Goal: Information Seeking & Learning: Learn about a topic

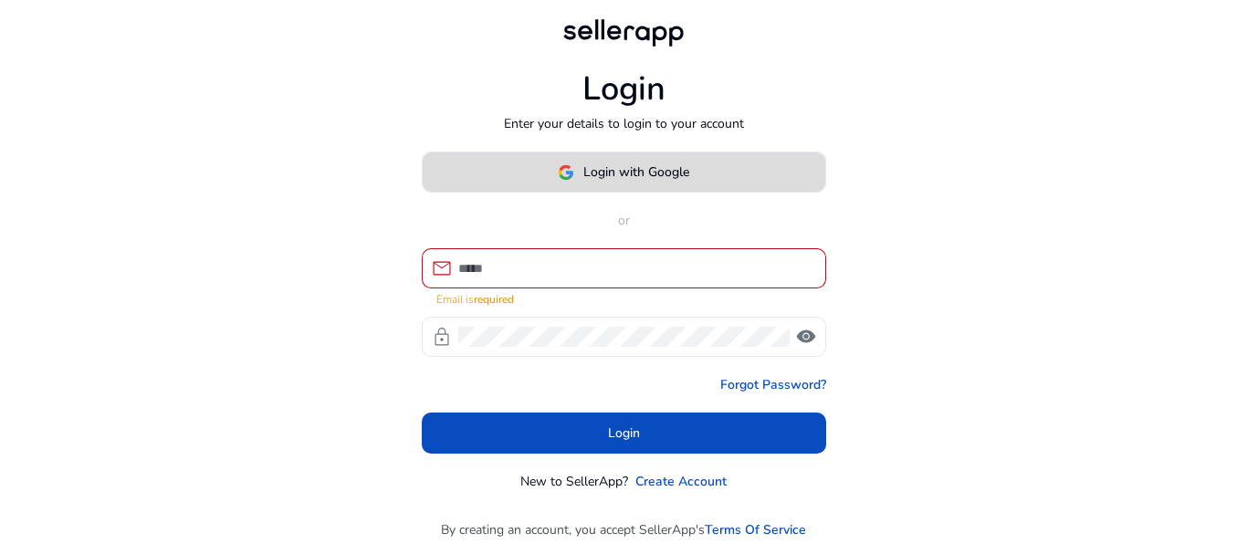
click at [569, 193] on span at bounding box center [624, 173] width 402 height 44
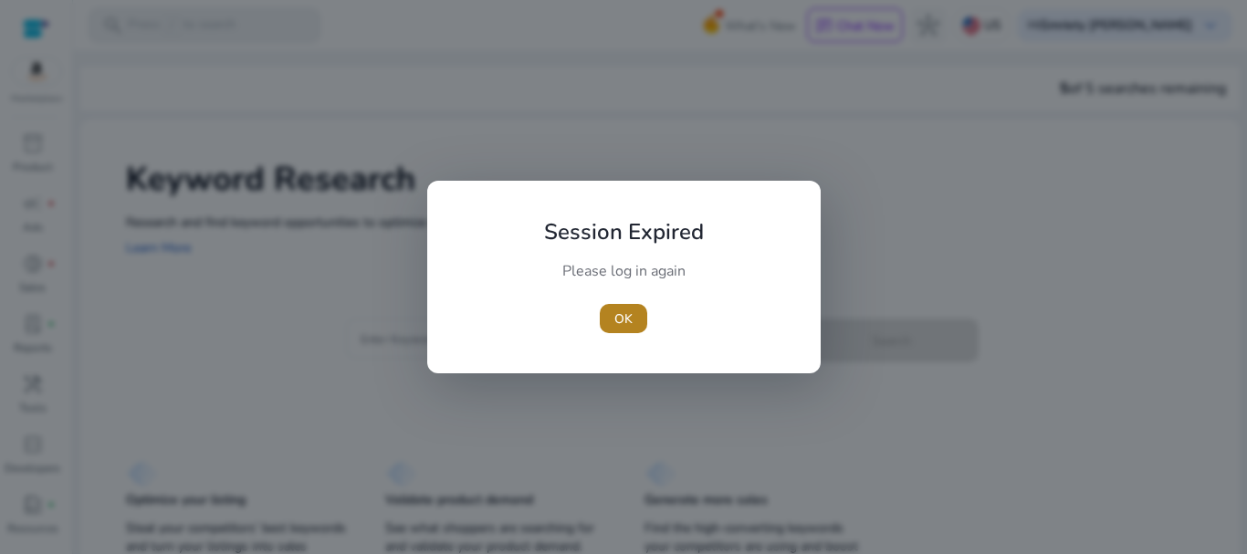
click at [619, 309] on span "OK" at bounding box center [623, 318] width 18 height 19
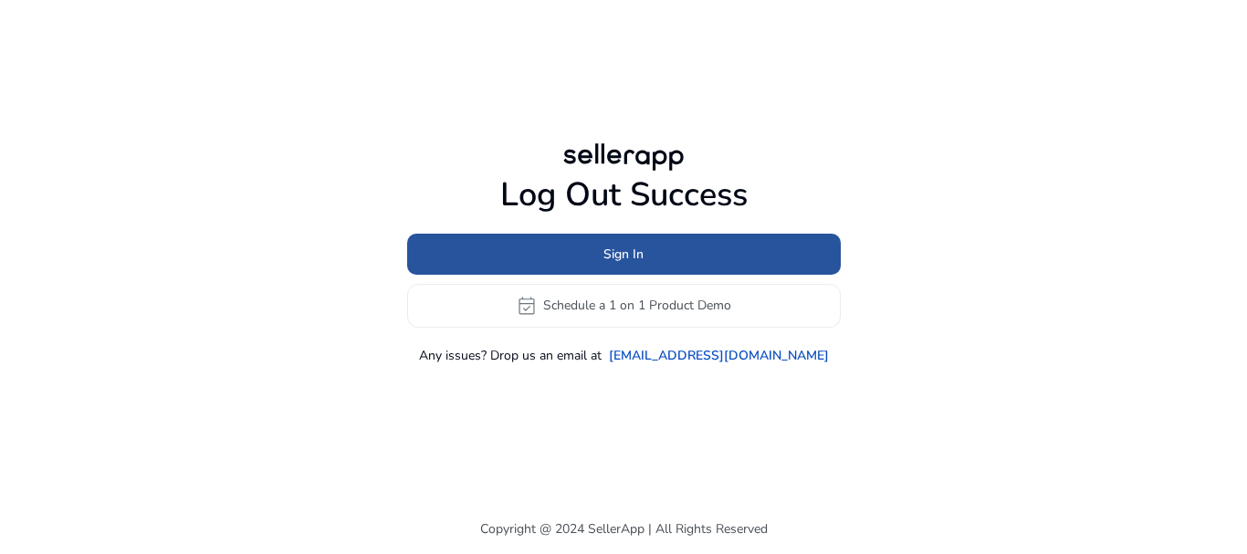
click at [593, 264] on span at bounding box center [624, 254] width 434 height 44
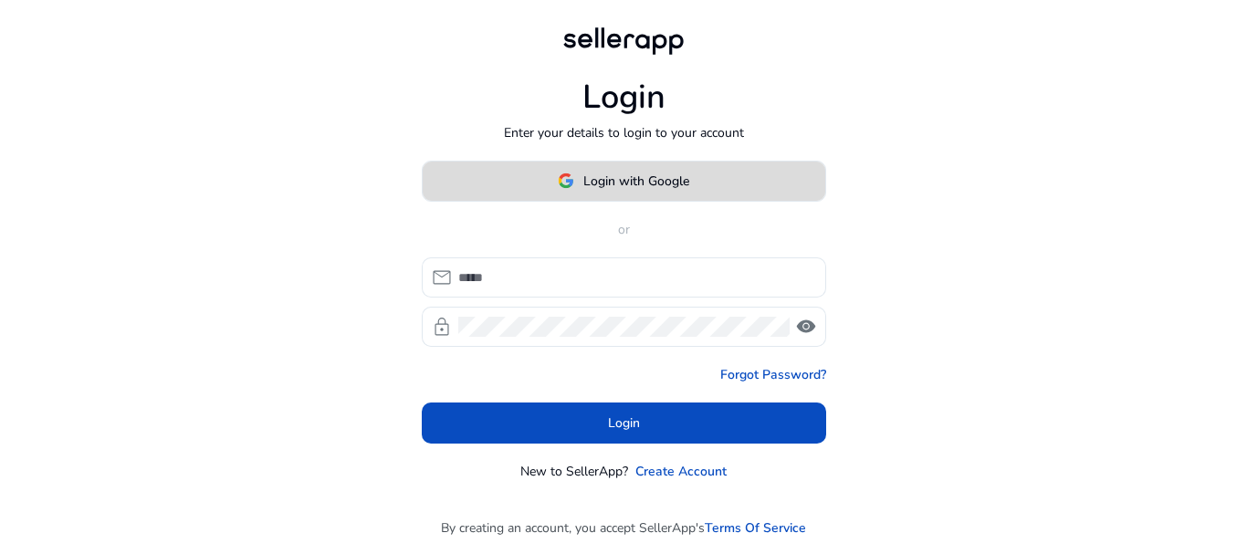
click at [640, 184] on span "Login with Google" at bounding box center [636, 181] width 106 height 19
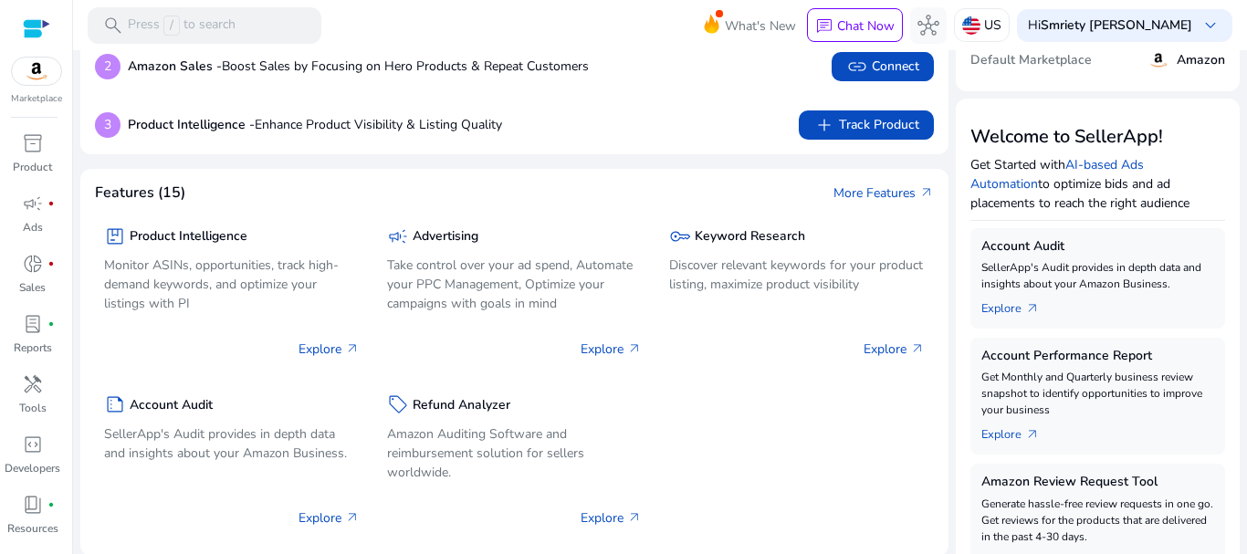
scroll to position [158, 0]
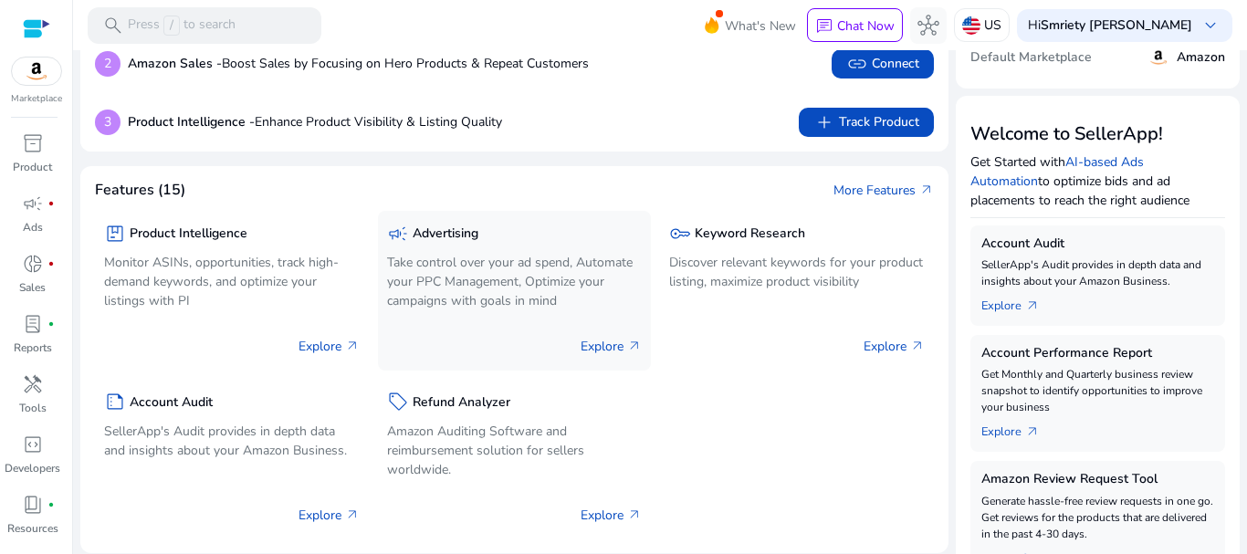
click at [552, 288] on p "Take control over your ad spend, Automate your PPC Management, Optimize your ca…" at bounding box center [515, 281] width 256 height 57
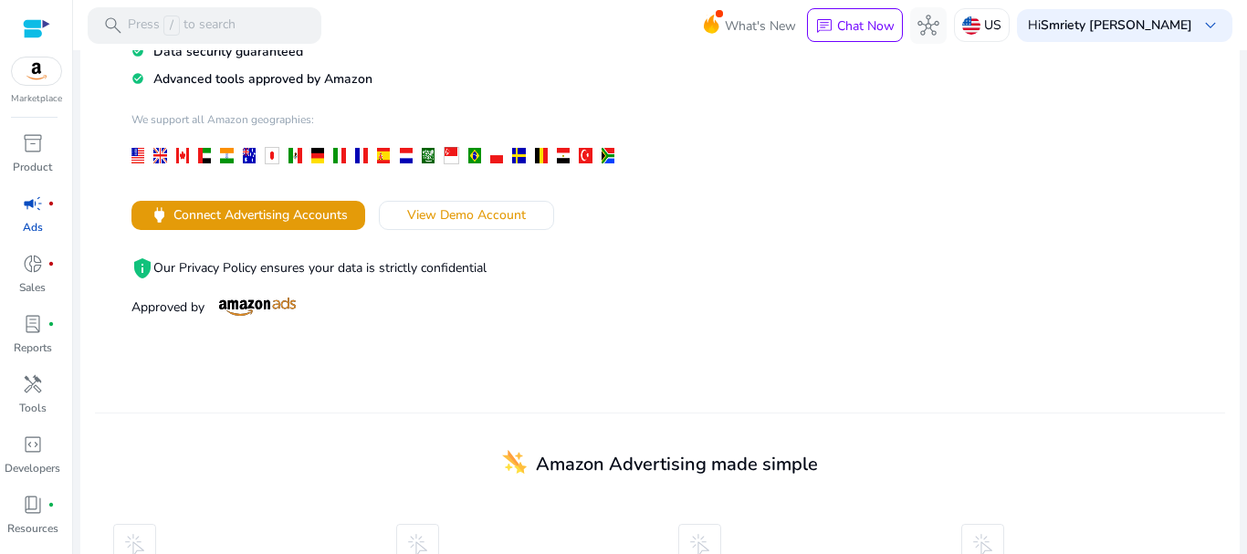
scroll to position [278, 0]
click at [444, 209] on span "View Demo Account" at bounding box center [466, 213] width 119 height 19
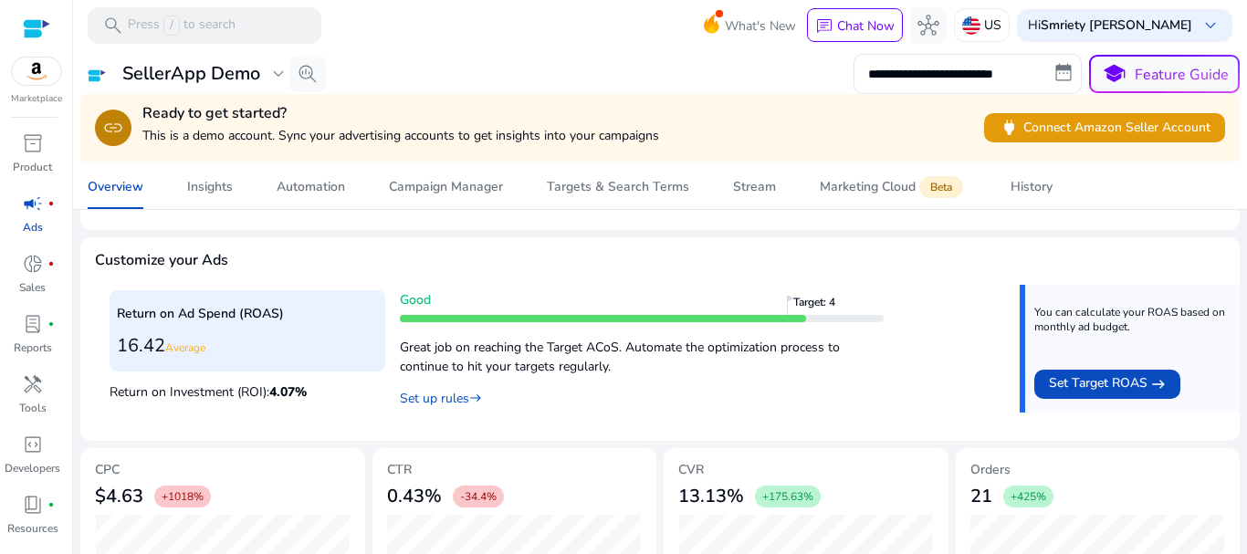
scroll to position [791, 0]
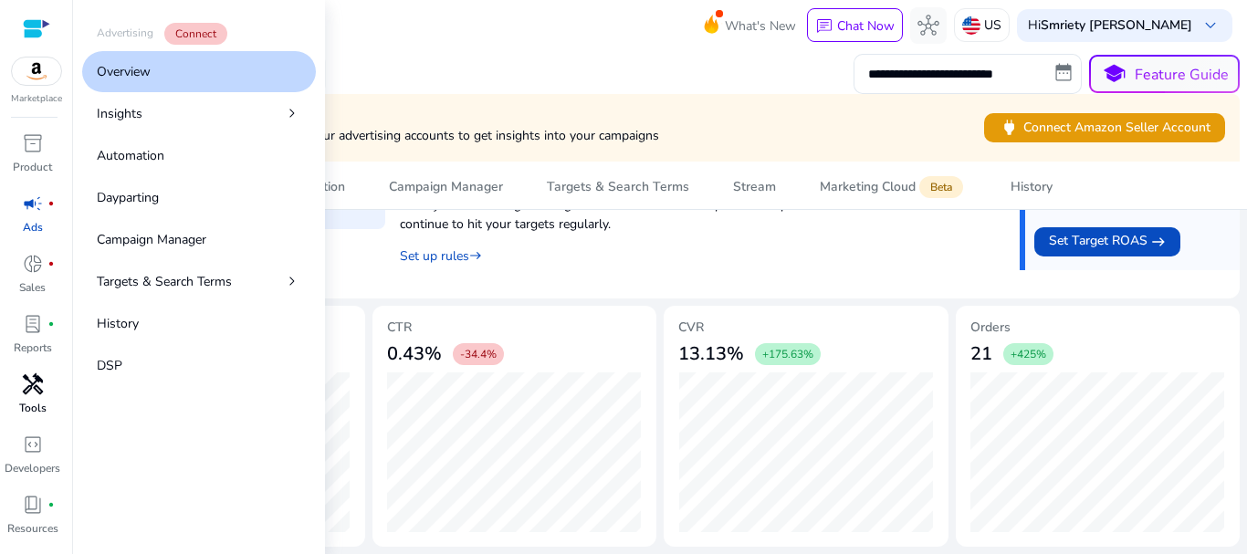
click at [37, 375] on span "handyman" at bounding box center [33, 384] width 22 height 22
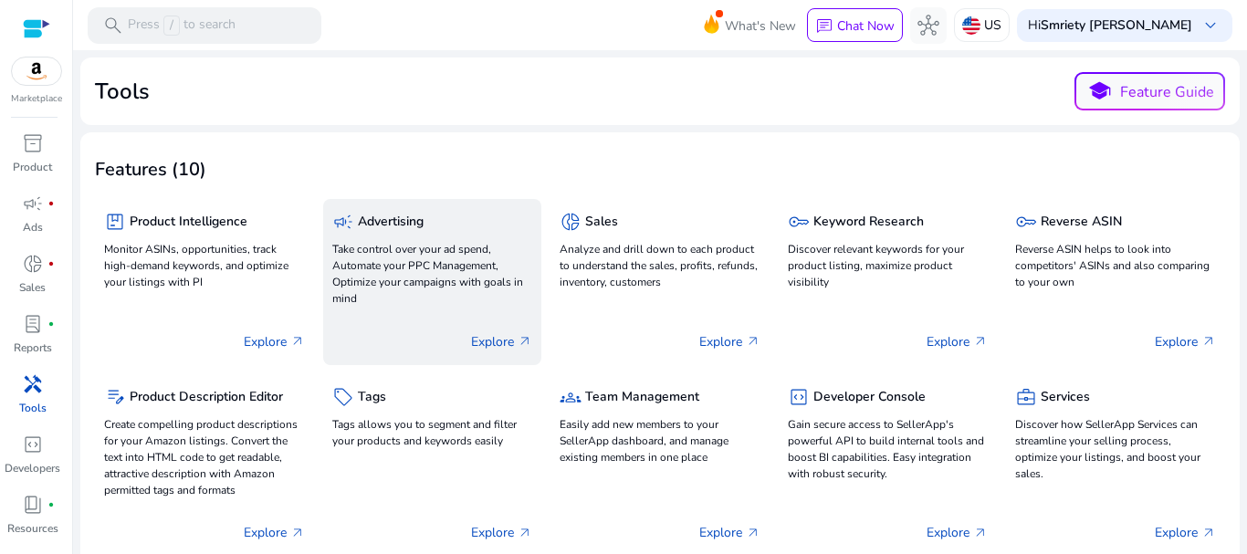
click at [406, 262] on p "Take control over your ad spend, Automate your PPC Management, Optimize your ca…" at bounding box center [432, 274] width 201 height 66
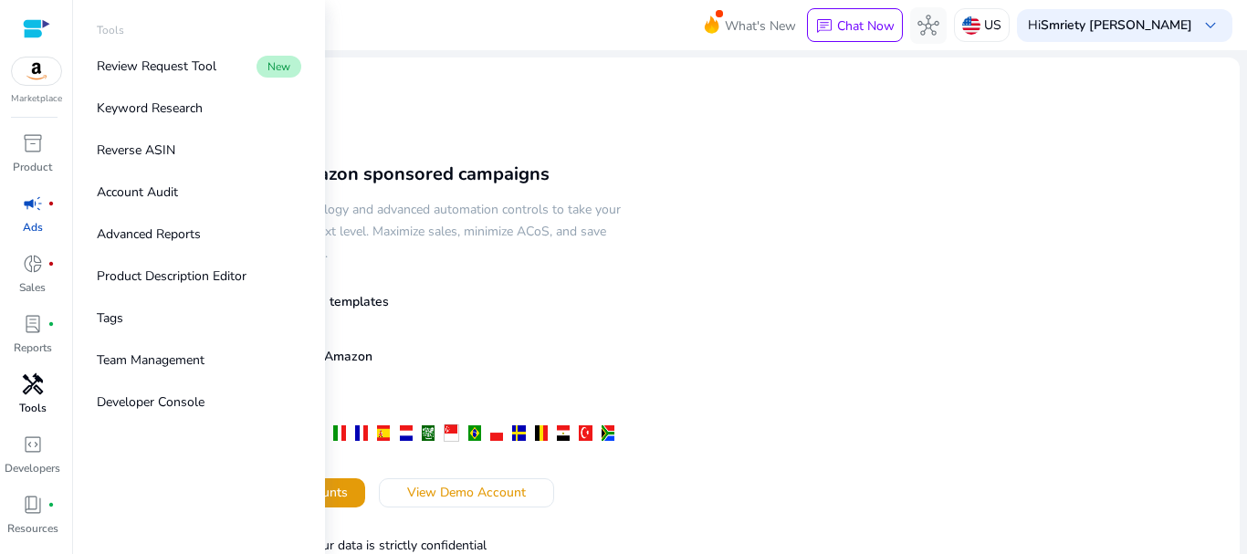
click at [42, 374] on span "handyman" at bounding box center [33, 384] width 22 height 22
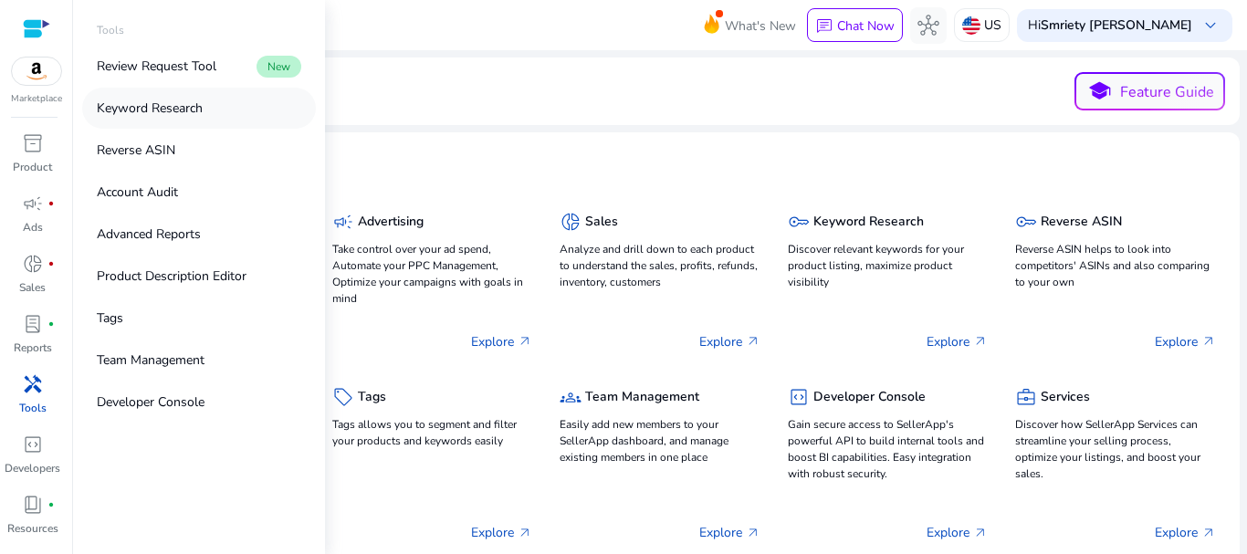
click at [166, 101] on p "Keyword Research" at bounding box center [150, 108] width 106 height 19
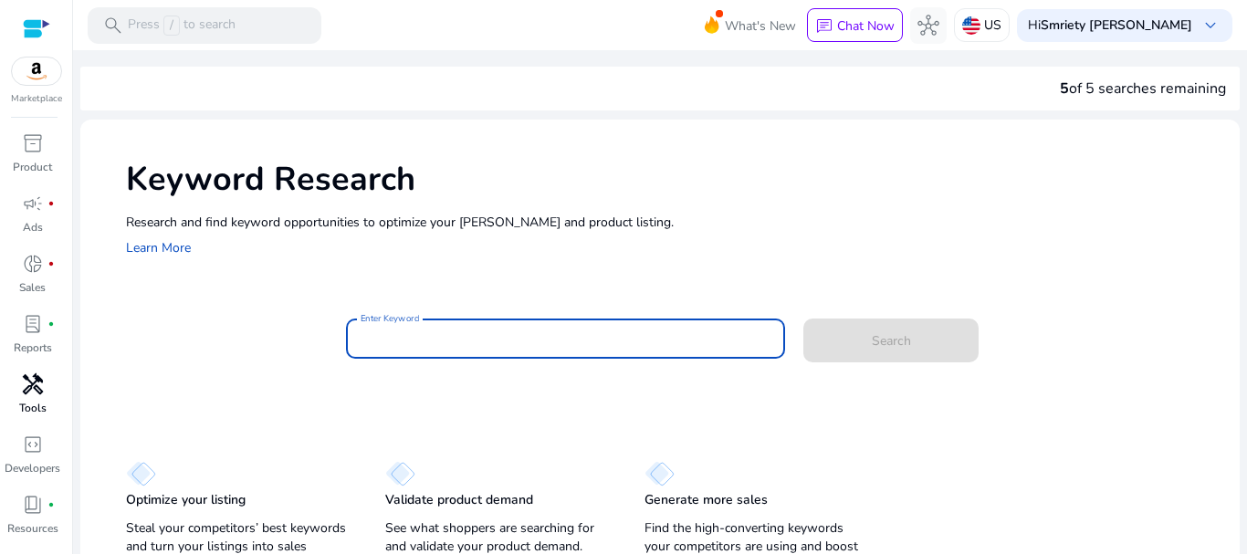
click at [431, 339] on input "Enter Keyword" at bounding box center [566, 339] width 411 height 20
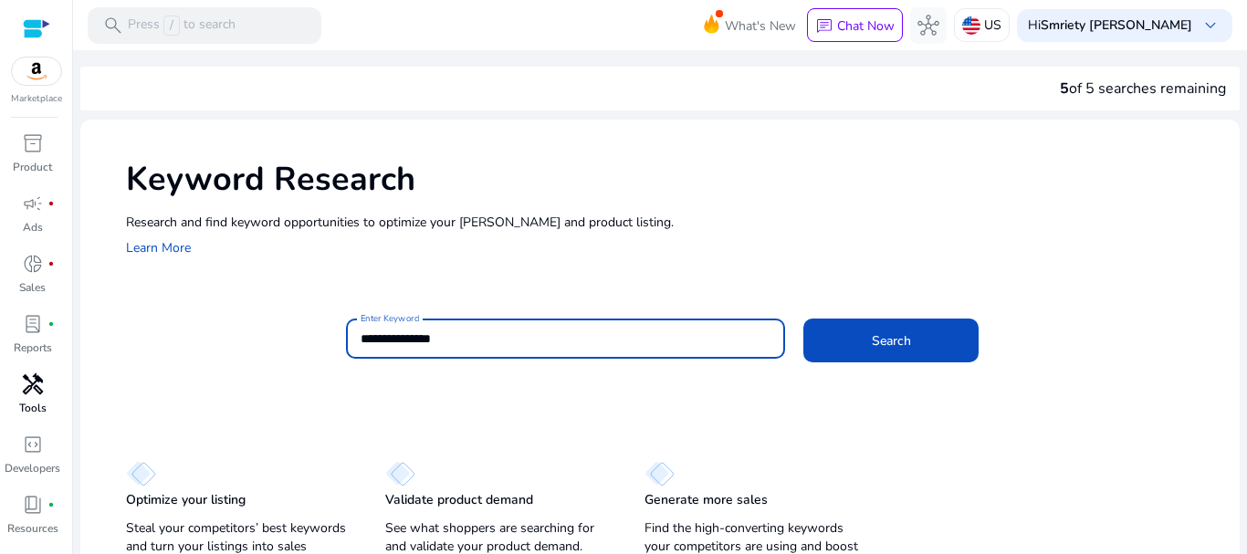
type input "**********"
click at [803, 319] on button "Search" at bounding box center [890, 341] width 175 height 44
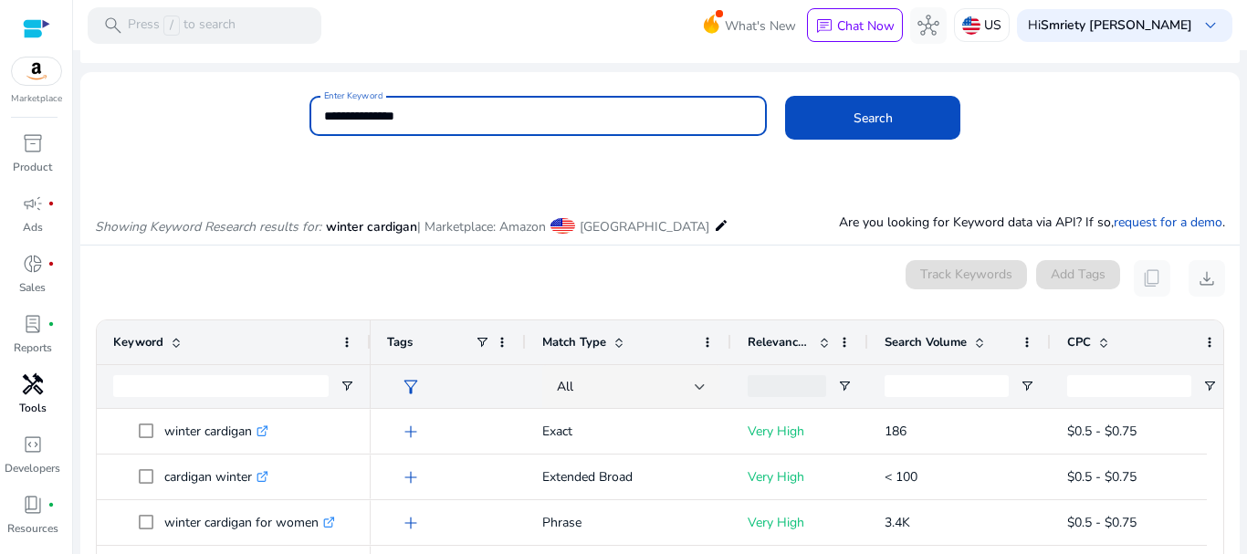
scroll to position [217, 0]
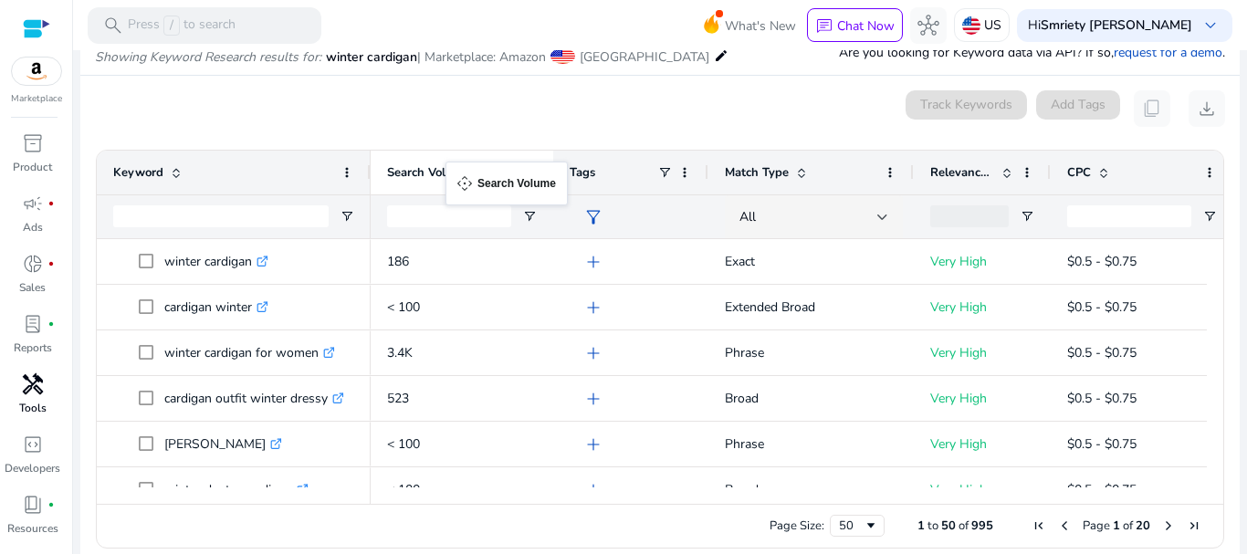
drag, startPoint x: 918, startPoint y: 173, endPoint x: 455, endPoint y: 172, distance: 463.6
click at [476, 176] on span at bounding box center [482, 172] width 15 height 15
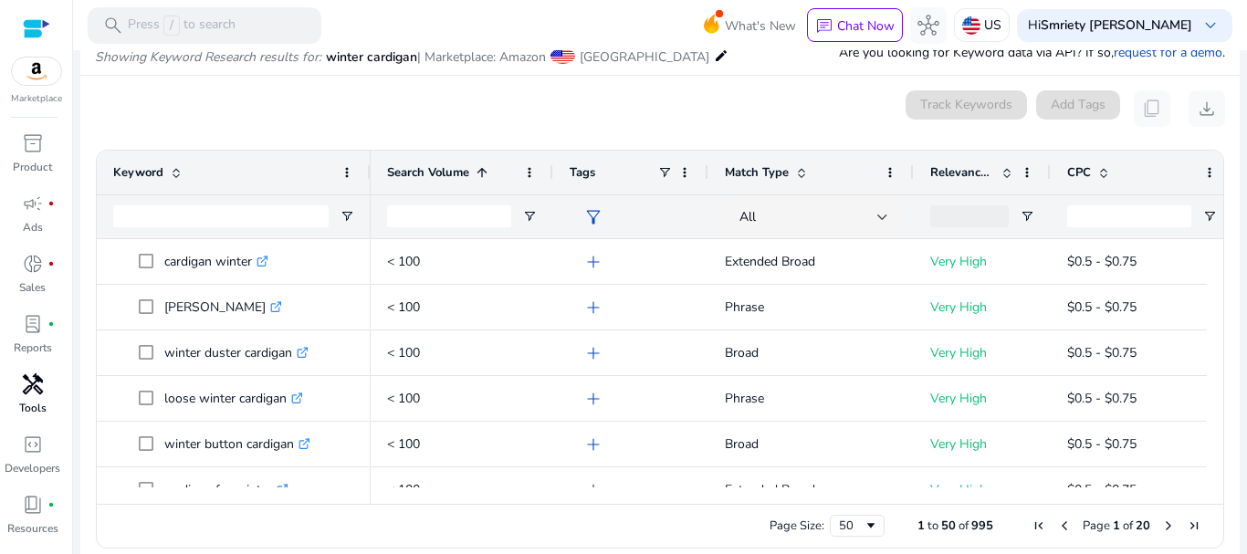
click at [476, 176] on span at bounding box center [482, 172] width 15 height 15
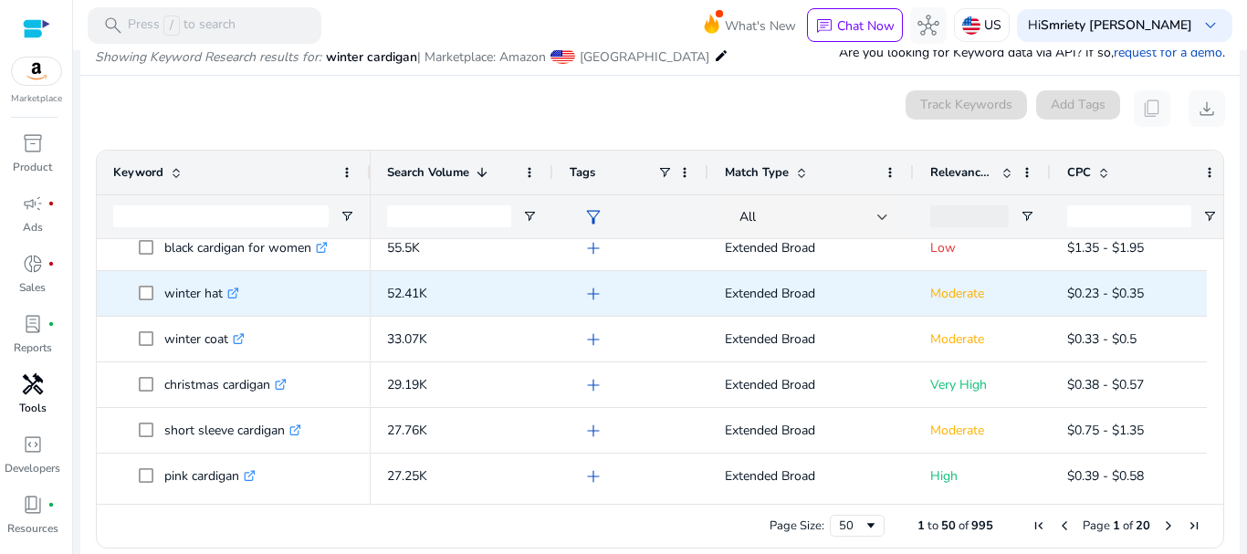
scroll to position [288, 0]
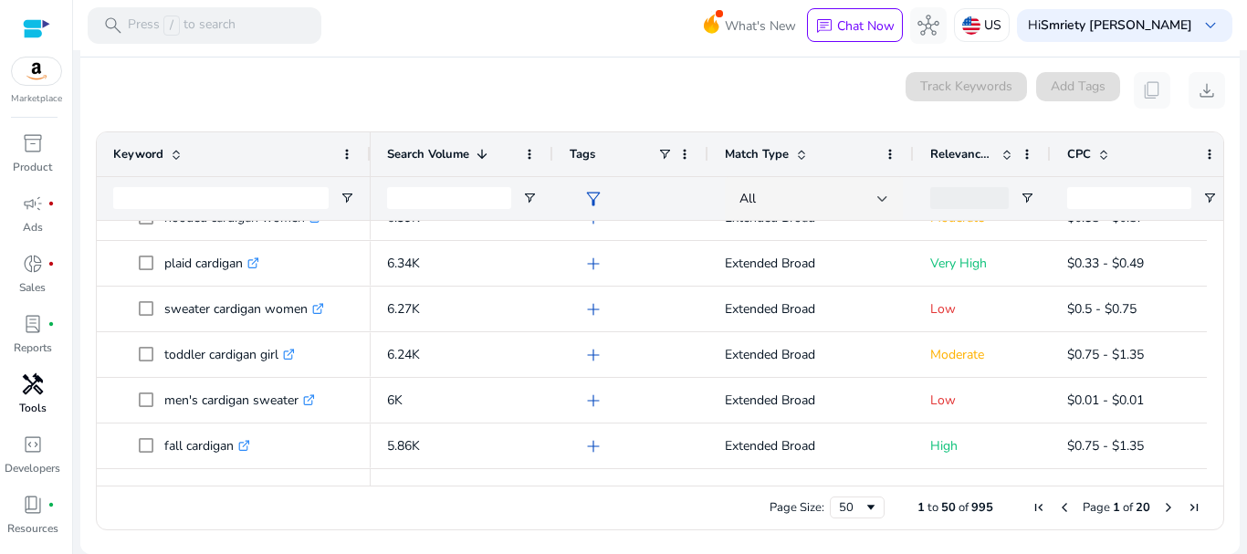
click at [1161, 506] on span "Next Page" at bounding box center [1168, 507] width 15 height 15
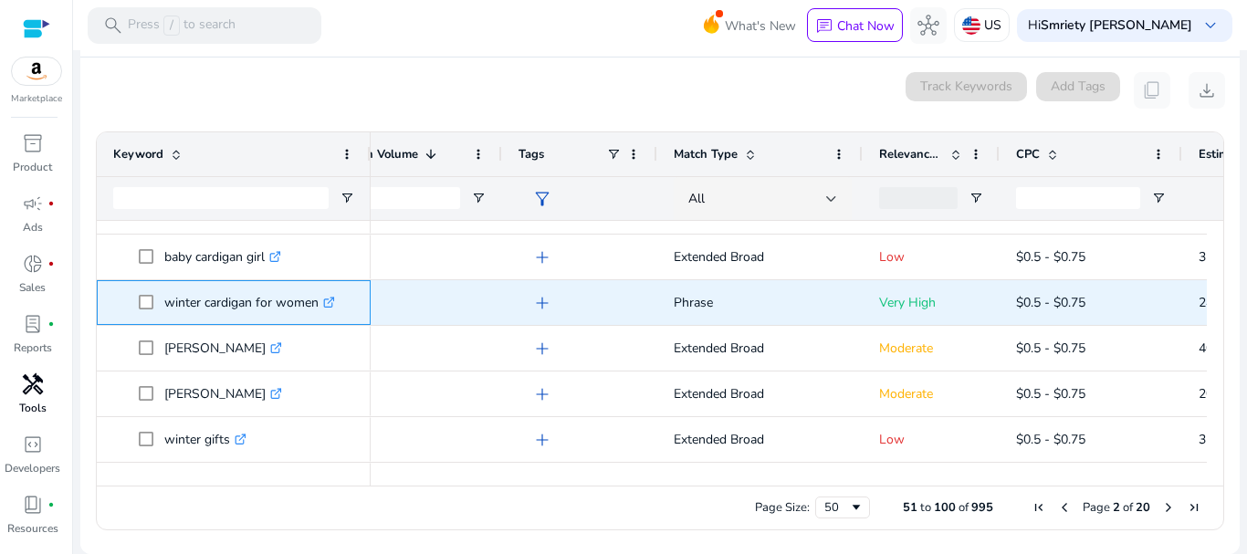
drag, startPoint x: 156, startPoint y: 303, endPoint x: 323, endPoint y: 308, distance: 167.1
click at [323, 308] on span "winter cardigan for women .st0{fill:#2c8af8}" at bounding box center [246, 302] width 215 height 37
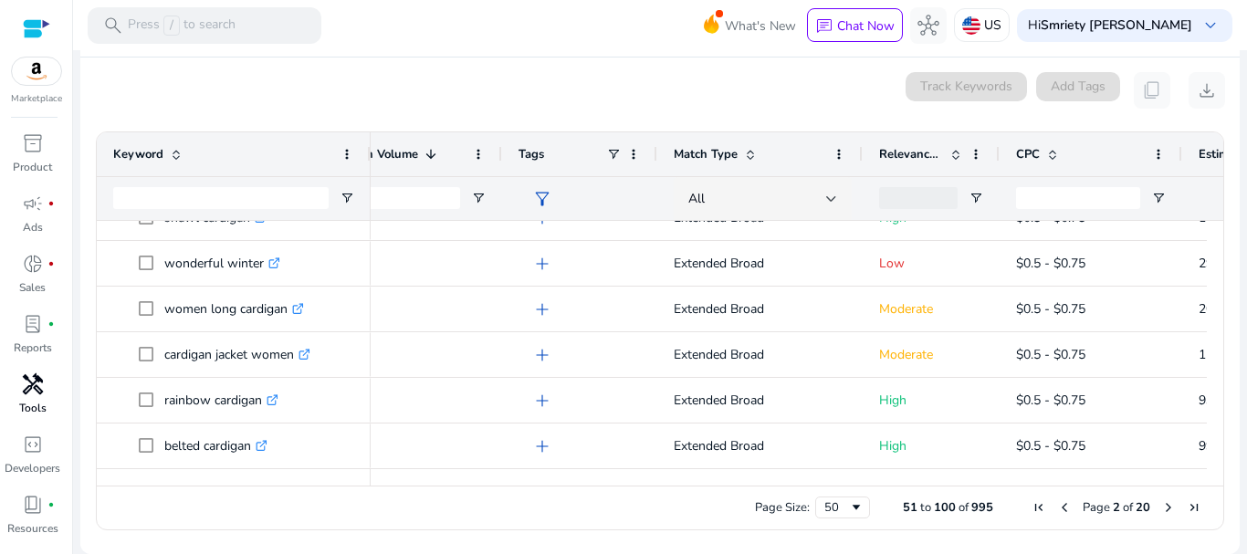
click at [1161, 506] on span "Next Page" at bounding box center [1168, 507] width 15 height 15
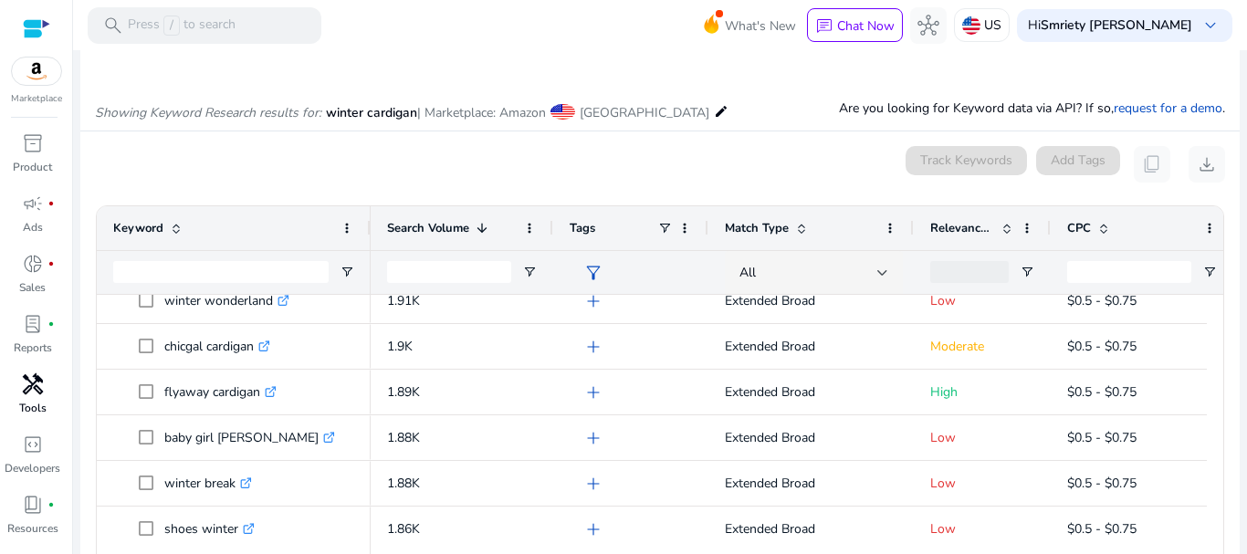
click at [964, 230] on span "Relevance Score" at bounding box center [962, 228] width 64 height 16
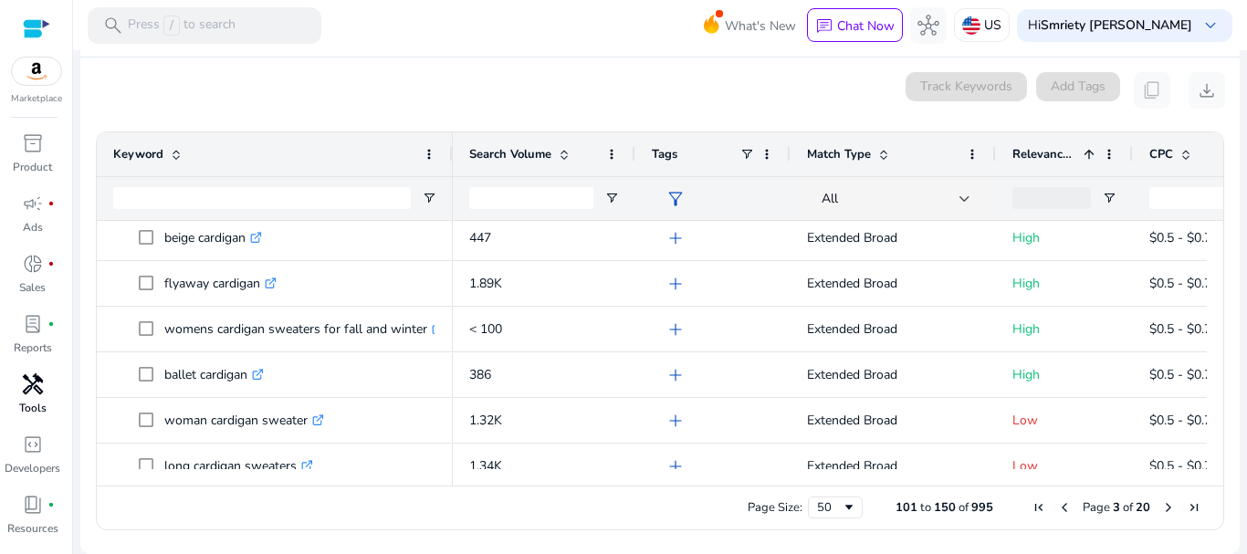
drag, startPoint x: 369, startPoint y: 148, endPoint x: 451, endPoint y: 147, distance: 82.1
click at [451, 147] on div at bounding box center [451, 154] width 7 height 44
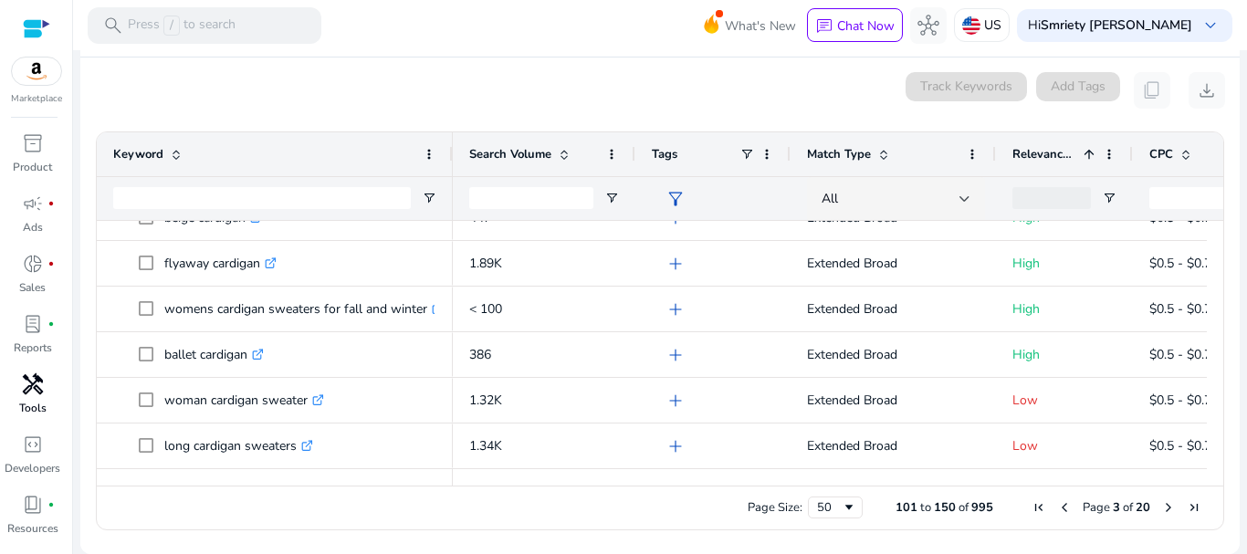
click at [1163, 506] on span "Next Page" at bounding box center [1168, 507] width 15 height 15
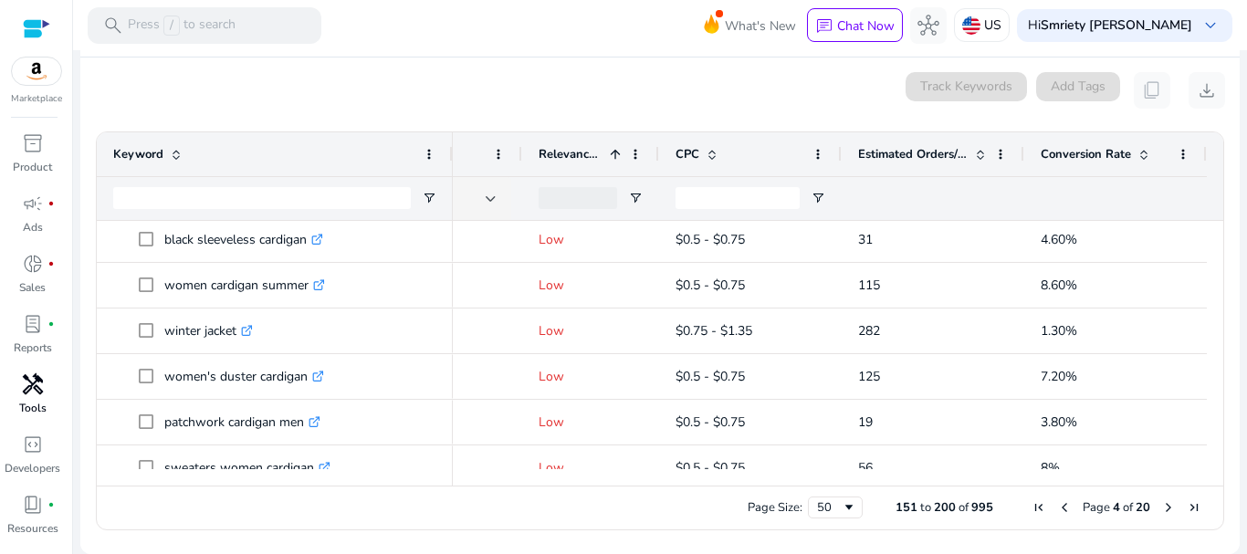
click at [1057, 509] on span "Previous Page" at bounding box center [1064, 507] width 15 height 15
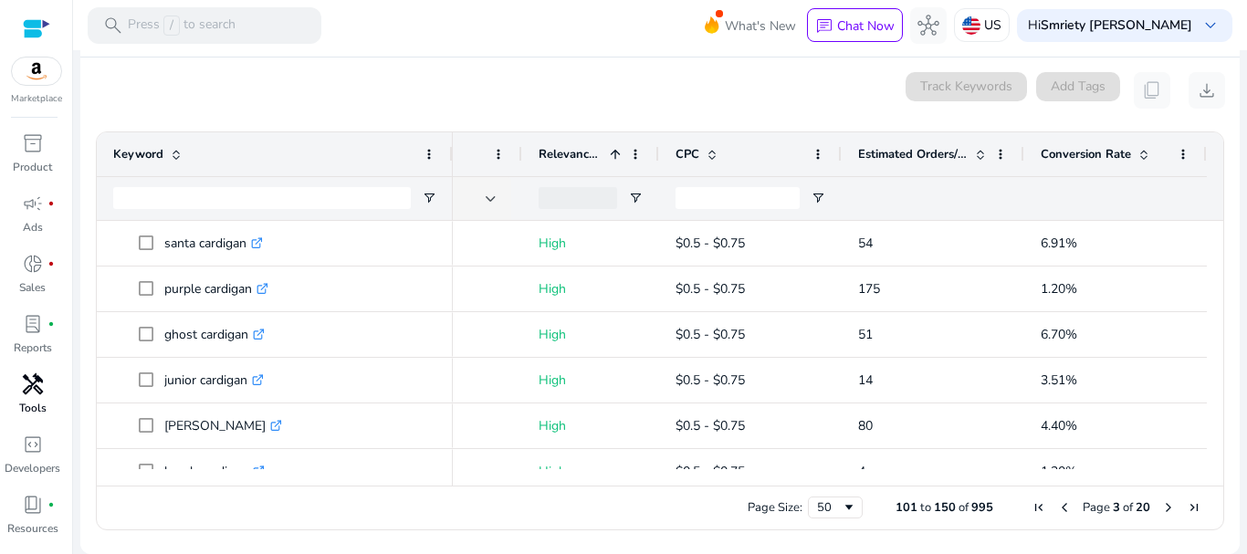
click at [1057, 509] on span "Previous Page" at bounding box center [1064, 507] width 15 height 15
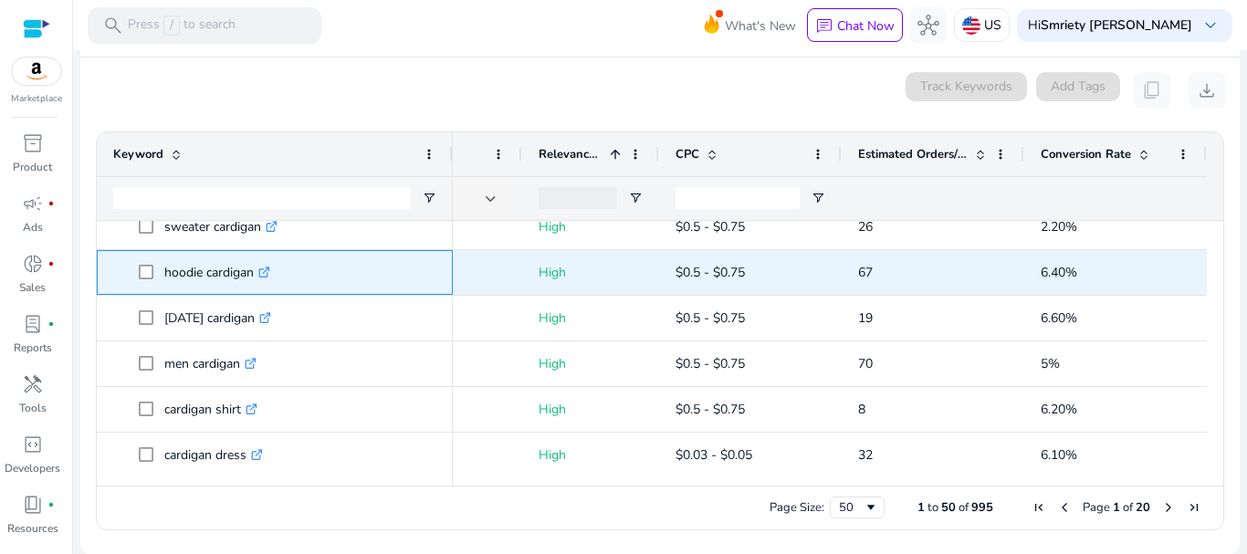
click at [270, 268] on icon ".st0{fill:#2c8af8}" at bounding box center [264, 272] width 12 height 12
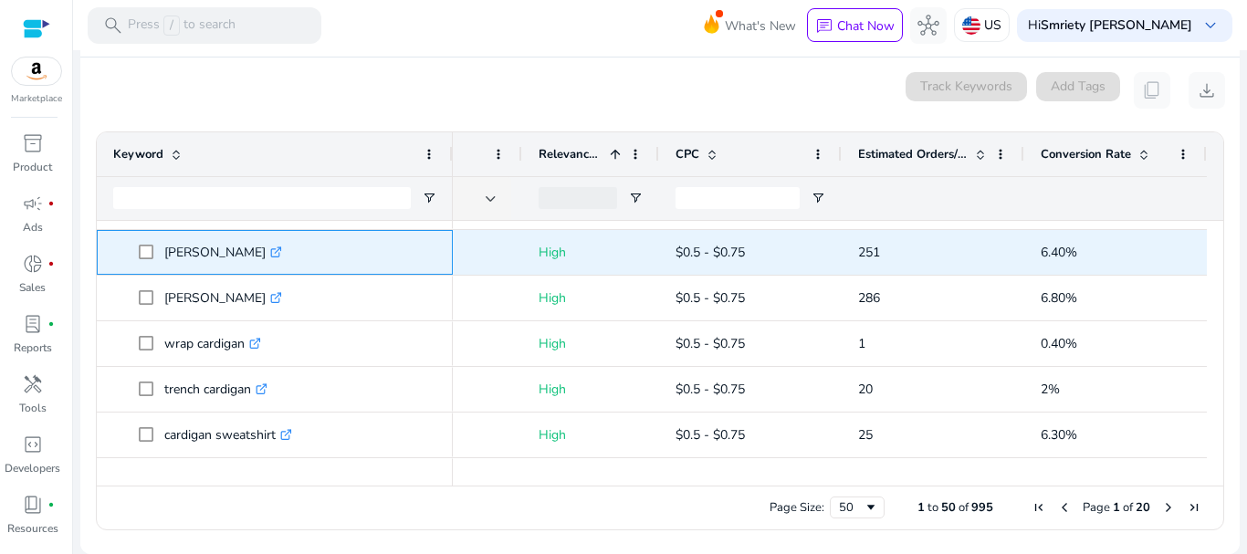
click at [271, 257] on icon ".st0{fill:#2c8af8}" at bounding box center [276, 252] width 12 height 12
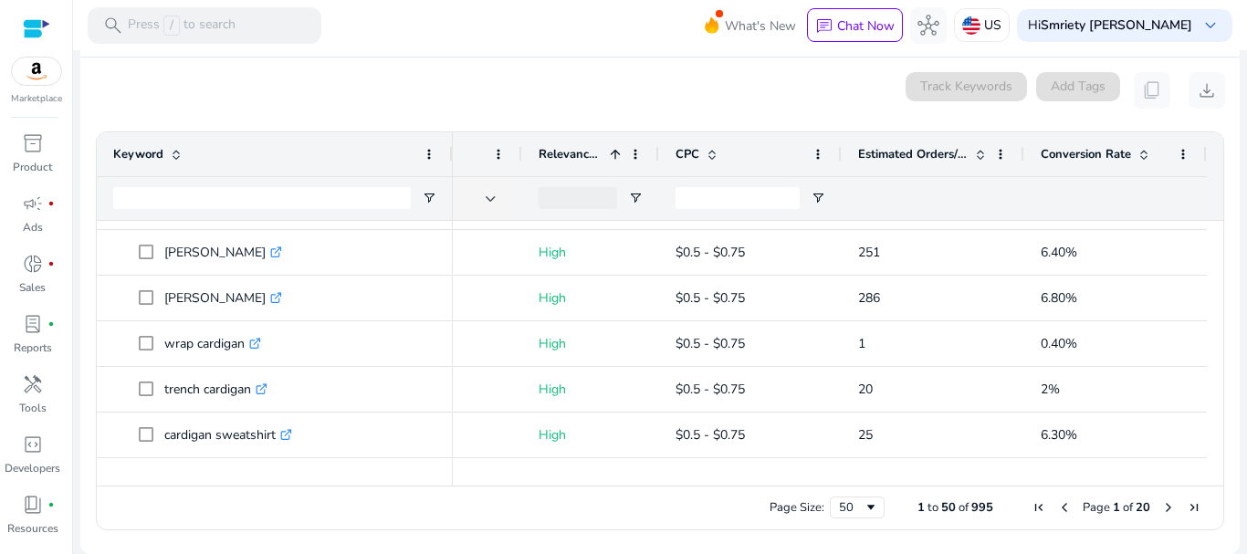
click at [692, 553] on mat-card "0 keyword(s) selected Track Keywords Add Tags content_copy download Press SPACE…" at bounding box center [659, 305] width 1159 height 496
